Goal: Task Accomplishment & Management: Complete application form

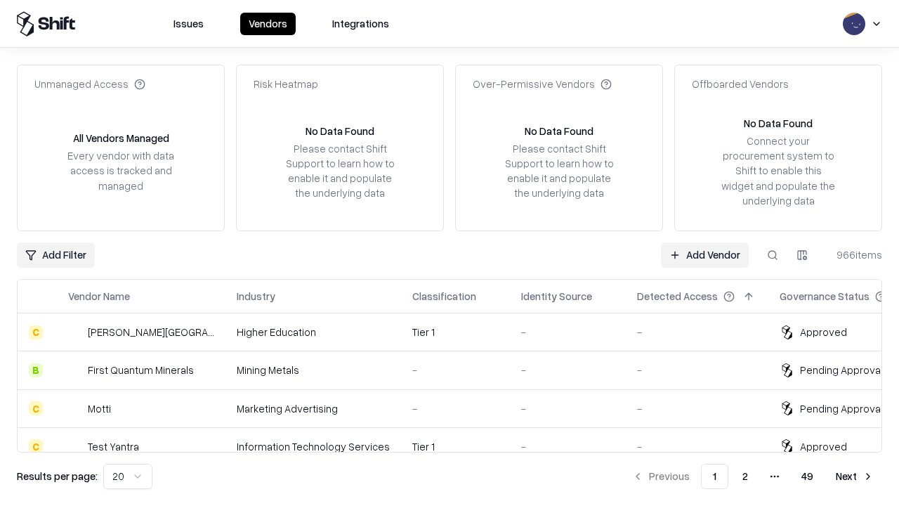
click at [705, 254] on link "Add Vendor" at bounding box center [705, 254] width 88 height 25
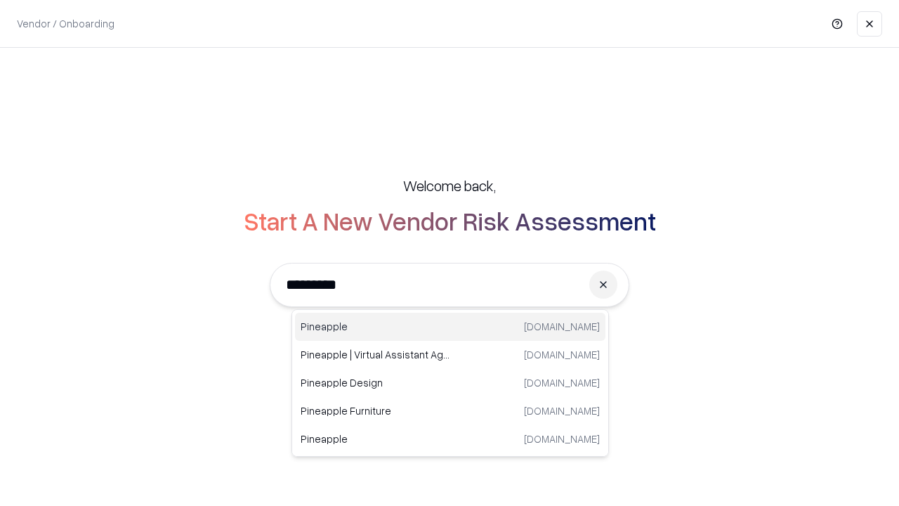
click at [450, 327] on div "Pineapple [DOMAIN_NAME]" at bounding box center [450, 327] width 310 height 28
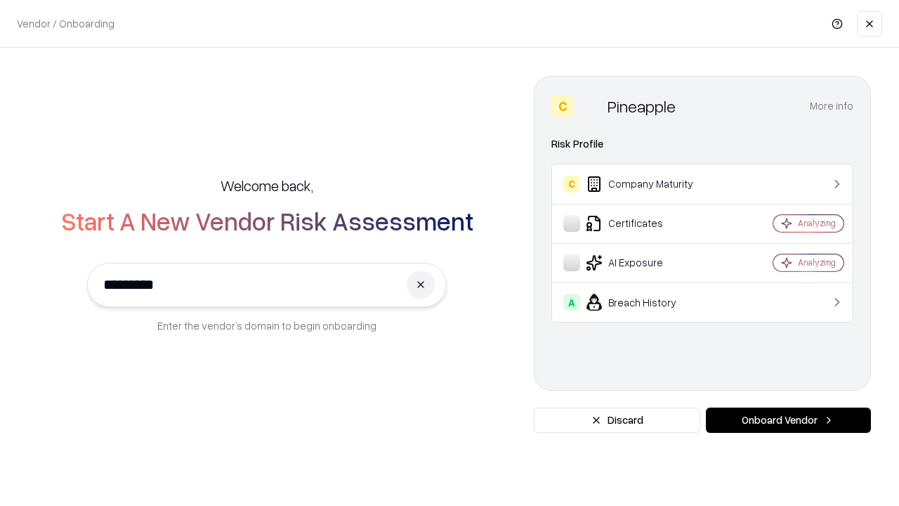
type input "*********"
click at [788, 420] on button "Onboard Vendor" at bounding box center [788, 419] width 165 height 25
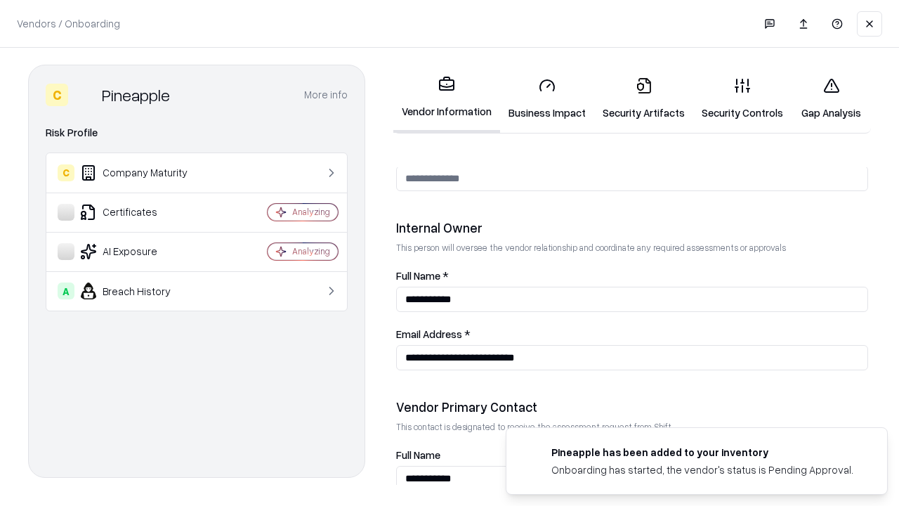
scroll to position [728, 0]
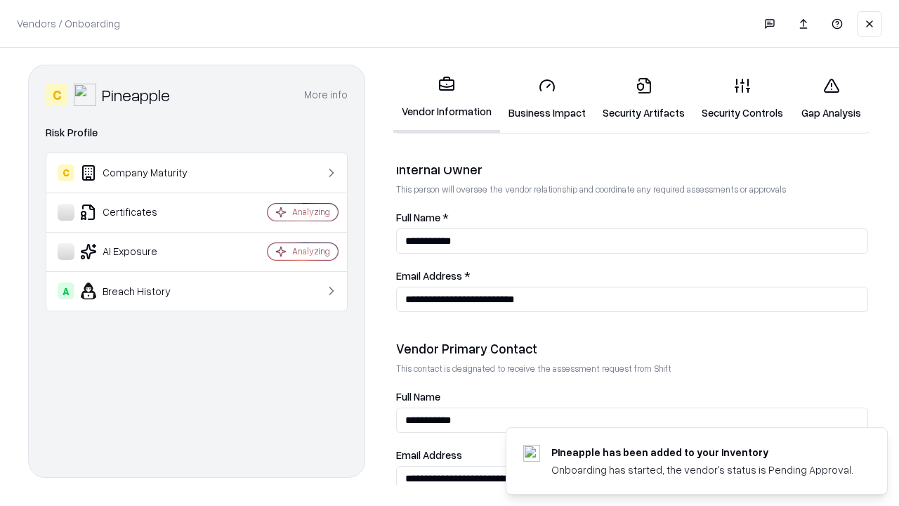
click at [547, 98] on link "Business Impact" at bounding box center [547, 98] width 94 height 65
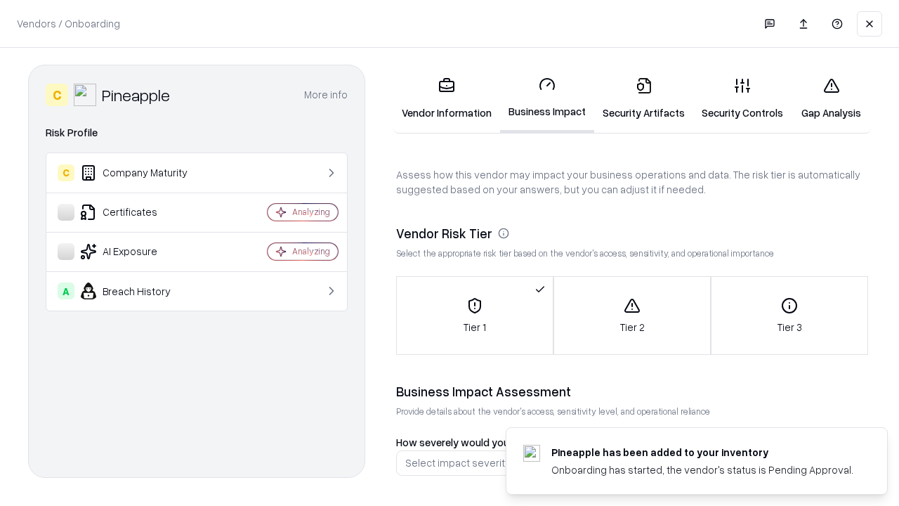
click at [831, 98] on link "Gap Analysis" at bounding box center [831, 98] width 79 height 65
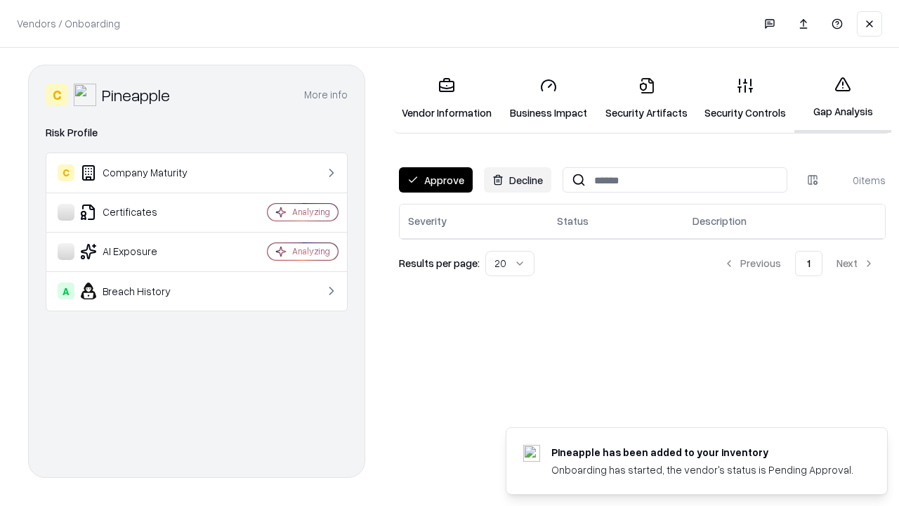
click at [436, 180] on button "Approve" at bounding box center [436, 179] width 74 height 25
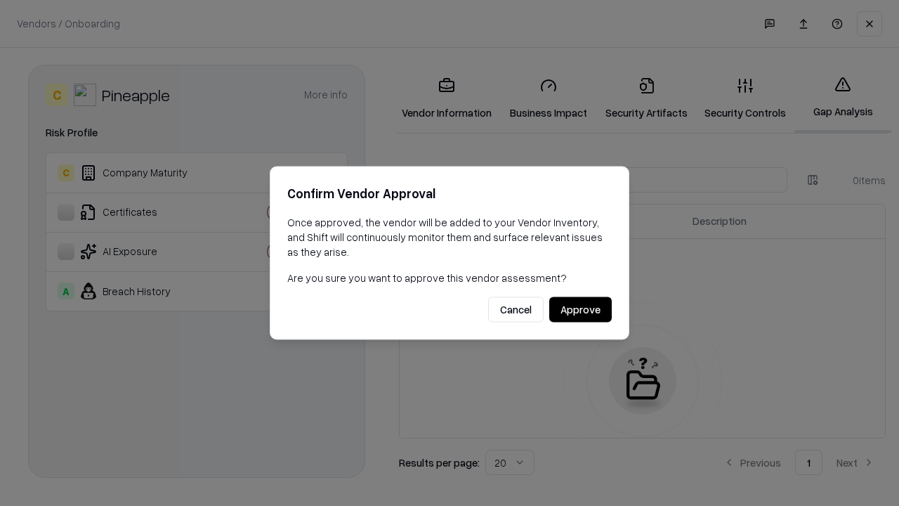
click at [580, 309] on button "Approve" at bounding box center [580, 309] width 63 height 25
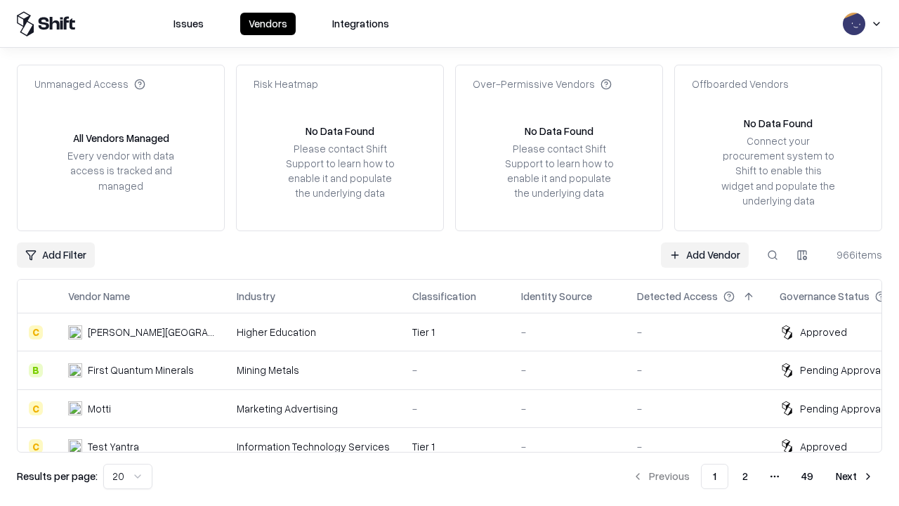
type input "*********"
click at [705, 254] on link "Add Vendor" at bounding box center [705, 254] width 88 height 25
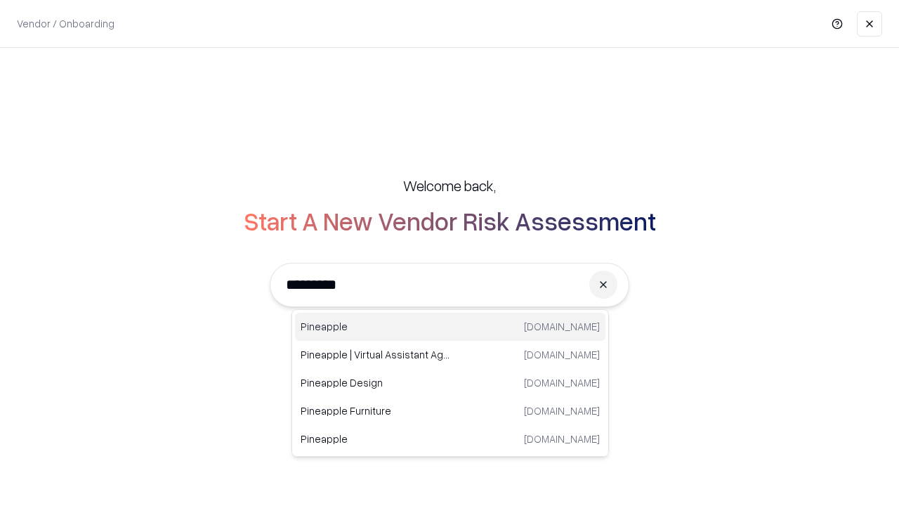
click at [450, 327] on div "Pineapple [DOMAIN_NAME]" at bounding box center [450, 327] width 310 height 28
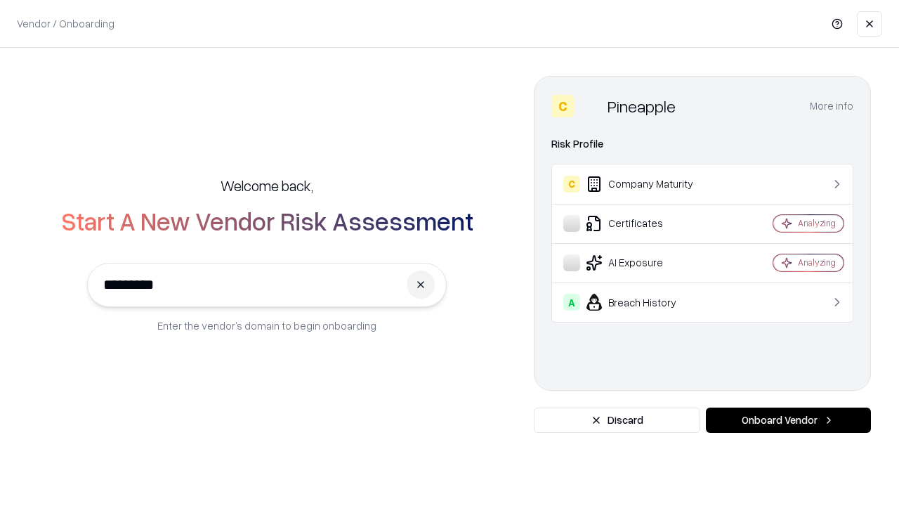
type input "*********"
click at [788, 420] on button "Onboard Vendor" at bounding box center [788, 419] width 165 height 25
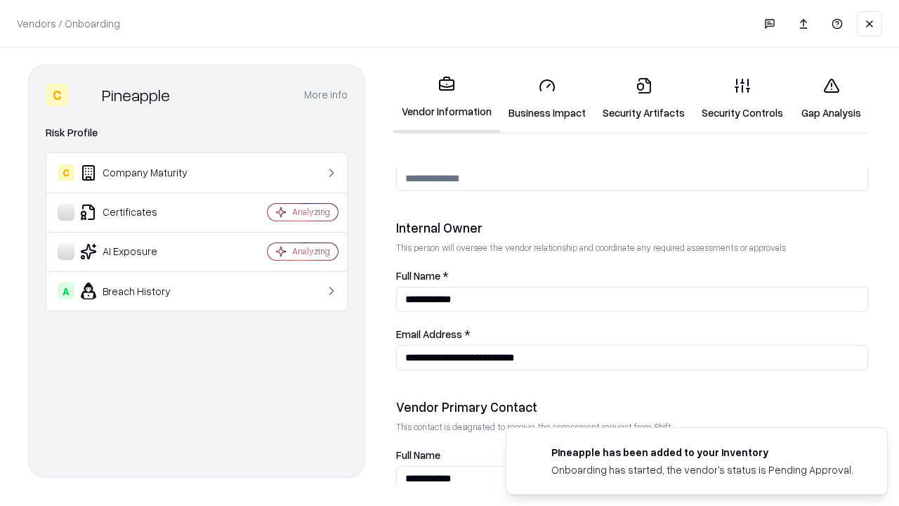
scroll to position [728, 0]
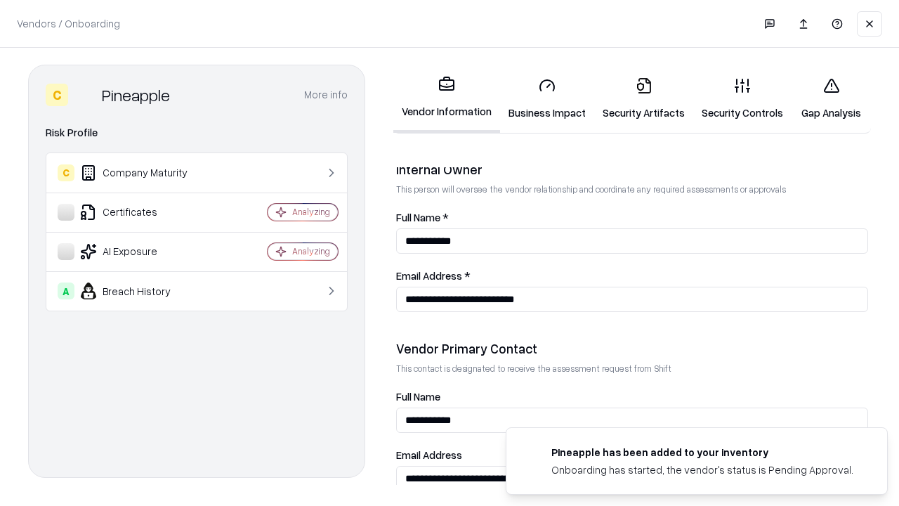
click at [831, 98] on link "Gap Analysis" at bounding box center [831, 98] width 79 height 65
